Goal: Find specific page/section: Find specific page/section

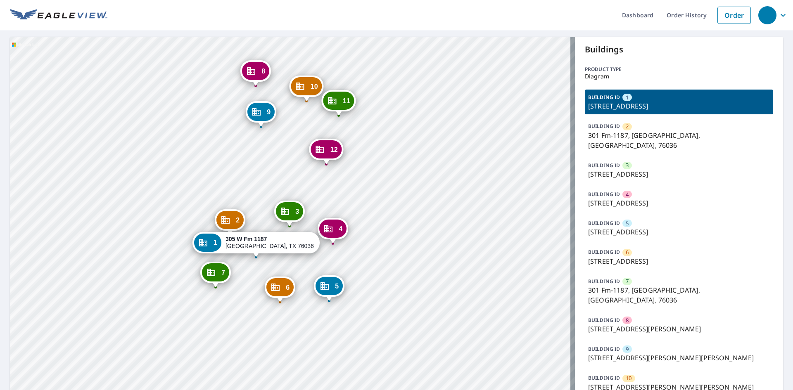
drag, startPoint x: 391, startPoint y: 175, endPoint x: 375, endPoint y: 279, distance: 104.9
click at [381, 281] on div "2 301 Fm-1187 Crowley, TX 76036 3 305 FM 1187 E Crowley, TX 76036 4 305 FM 1187…" at bounding box center [292, 248] width 565 height 423
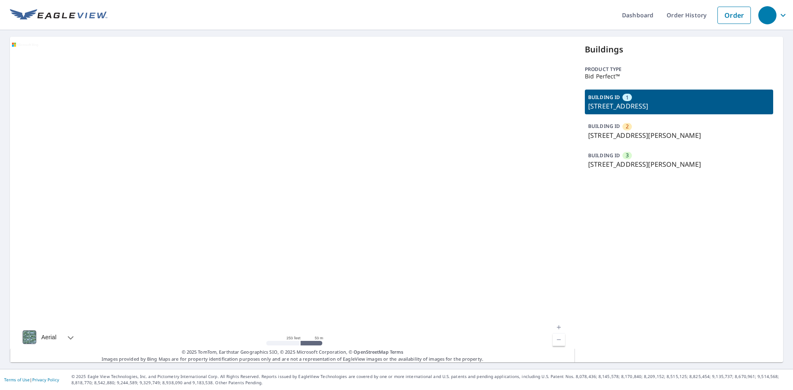
drag, startPoint x: 650, startPoint y: 104, endPoint x: 605, endPoint y: 111, distance: 45.1
click at [650, 102] on p "100 Hallissy Dr, Roseville, CA, 95678" at bounding box center [679, 106] width 182 height 10
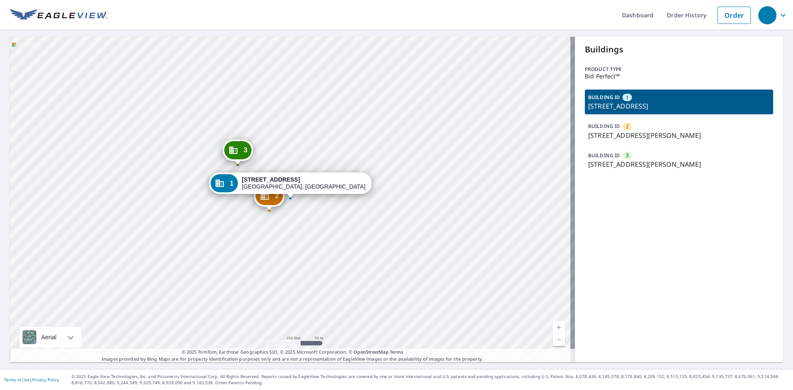
drag, startPoint x: 223, startPoint y: 218, endPoint x: 253, endPoint y: 234, distance: 33.8
click at [251, 234] on div "2 100 Hallissey Dr Roseville, CA 95678 3 100 Hallissey Dr Roseville, CA 95678 1…" at bounding box center [292, 200] width 565 height 326
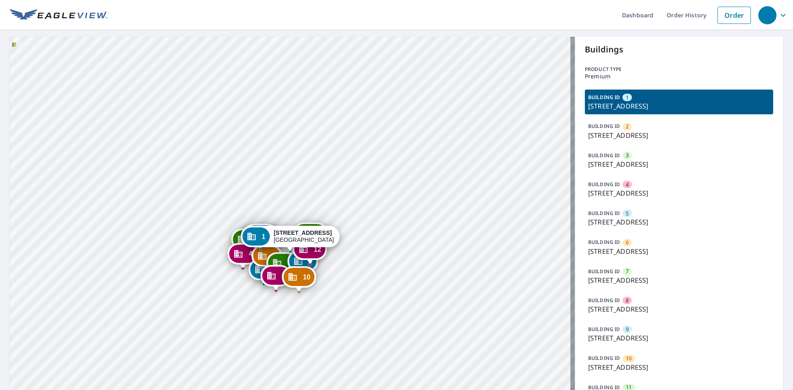
drag, startPoint x: 305, startPoint y: 330, endPoint x: 376, endPoint y: 318, distance: 72.0
click at [376, 318] on div "2 [STREET_ADDRESS] 3 [STREET_ADDRESS] 4 [STREET_ADDRESS] 5 [GEOGRAPHIC_DATA]-61…" at bounding box center [292, 253] width 565 height 432
drag, startPoint x: 208, startPoint y: 303, endPoint x: 175, endPoint y: 174, distance: 132.6
click at [208, 302] on div "2 [STREET_ADDRESS] 3 [STREET_ADDRESS] 4 [STREET_ADDRESS] 5 [GEOGRAPHIC_DATA]-61…" at bounding box center [292, 253] width 565 height 432
click at [175, 160] on div "2 [STREET_ADDRESS] 3 [STREET_ADDRESS] 4 [STREET_ADDRESS] 5 [GEOGRAPHIC_DATA]-61…" at bounding box center [292, 253] width 565 height 432
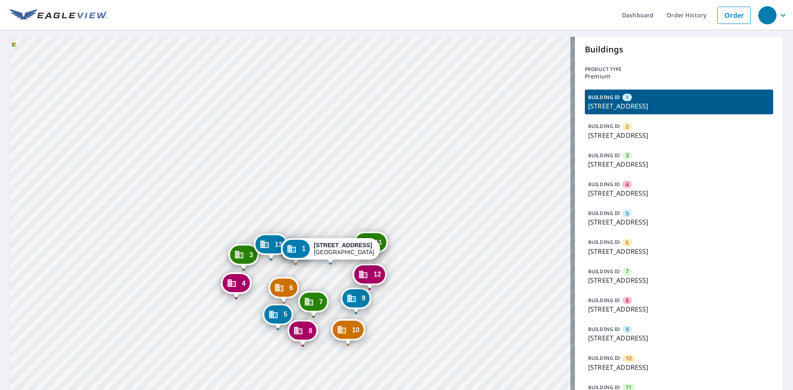
drag, startPoint x: 276, startPoint y: 254, endPoint x: 299, endPoint y: 258, distance: 23.4
click at [283, 204] on div "2 [STREET_ADDRESS] 3 [STREET_ADDRESS] 4 [STREET_ADDRESS] 5 [GEOGRAPHIC_DATA]-61…" at bounding box center [292, 253] width 565 height 432
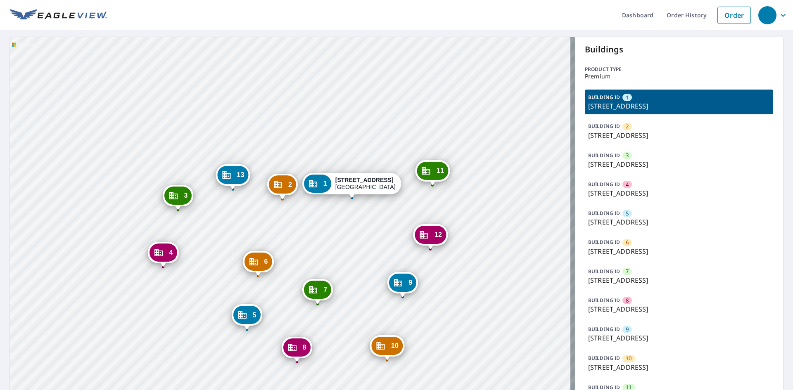
drag, startPoint x: 336, startPoint y: 305, endPoint x: 332, endPoint y: 294, distance: 12.3
click at [333, 294] on div "2 [STREET_ADDRESS] 3 [STREET_ADDRESS] 4 [STREET_ADDRESS] 5 [GEOGRAPHIC_DATA]-61…" at bounding box center [292, 253] width 565 height 432
